Goal: Check status

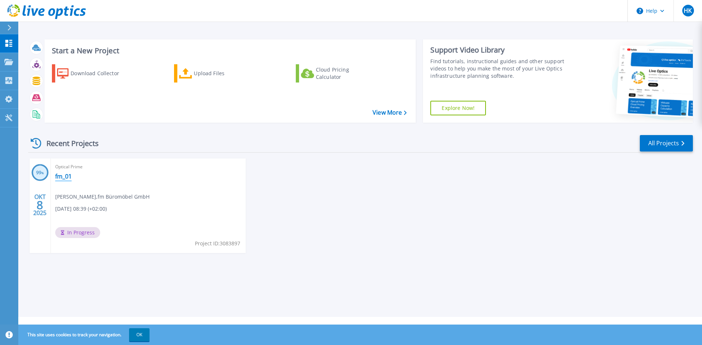
click at [60, 174] on link "fm_01" at bounding box center [63, 176] width 16 height 7
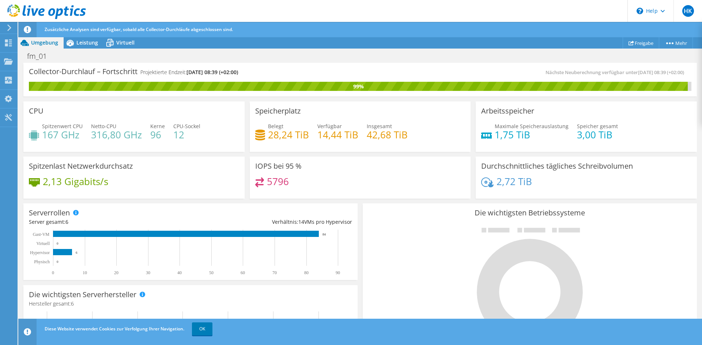
scroll to position [183, 0]
click at [447, 2] on header "HK Endbenutzer [PERSON_NAME] [PERSON_NAME][EMAIL_ADDRESS][DOMAIN_NAME] fm Bürom…" at bounding box center [351, 11] width 702 height 22
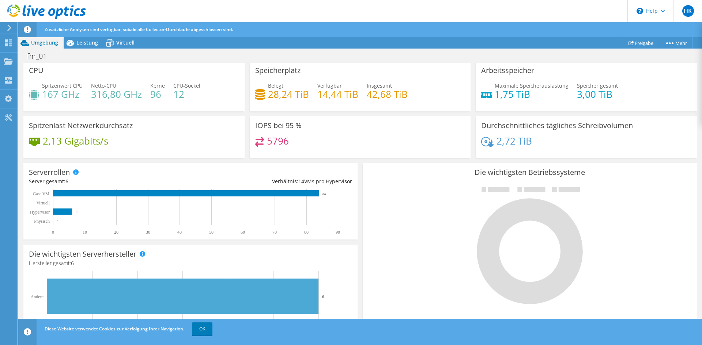
scroll to position [3, 0]
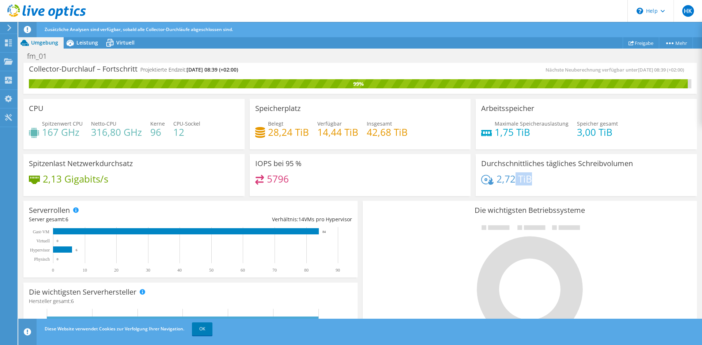
drag, startPoint x: 533, startPoint y: 178, endPoint x: 513, endPoint y: 176, distance: 20.5
click at [513, 176] on div "2,72 TiB" at bounding box center [586, 182] width 210 height 15
